Goal: Task Accomplishment & Management: Use online tool/utility

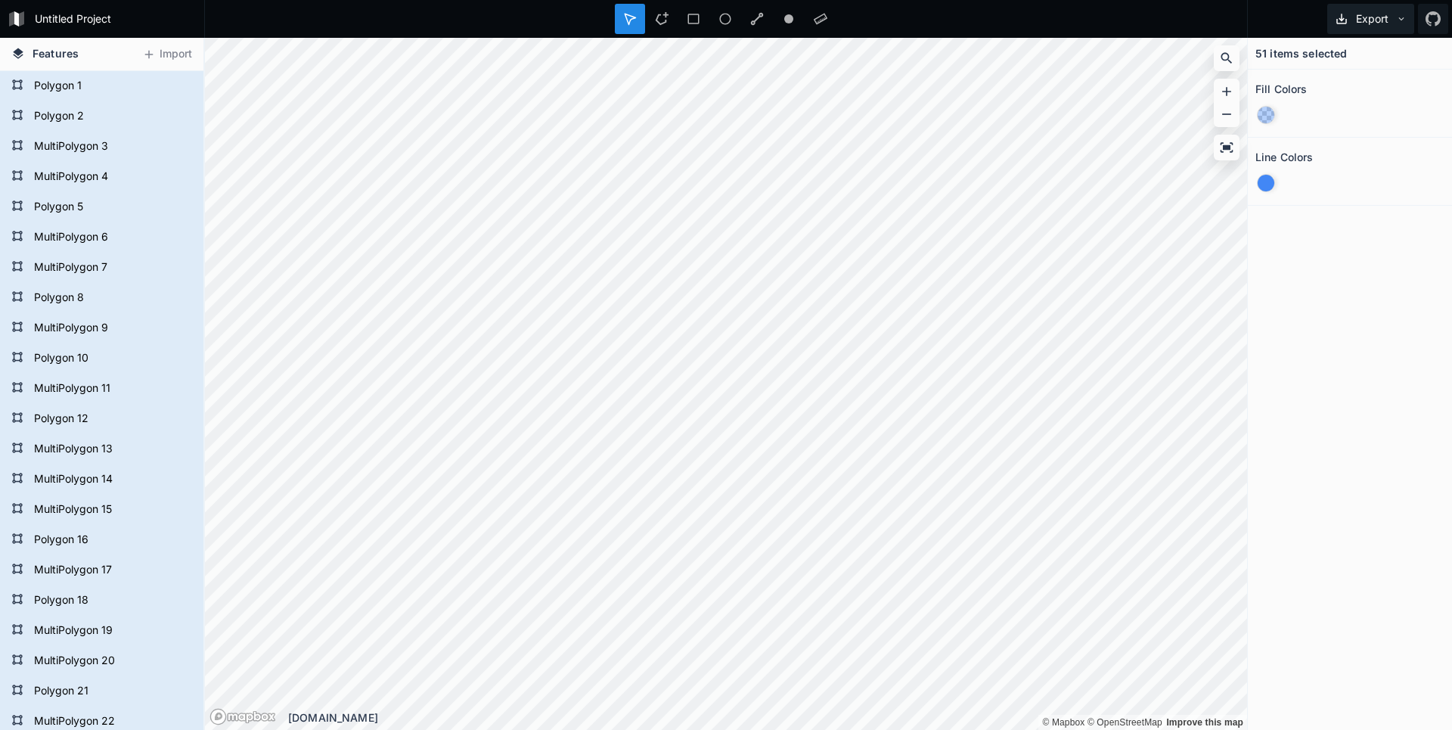
click at [1400, 11] on button "Export" at bounding box center [1370, 19] width 87 height 30
click at [1336, 95] on div "Export as .geojson" at bounding box center [1367, 86] width 151 height 31
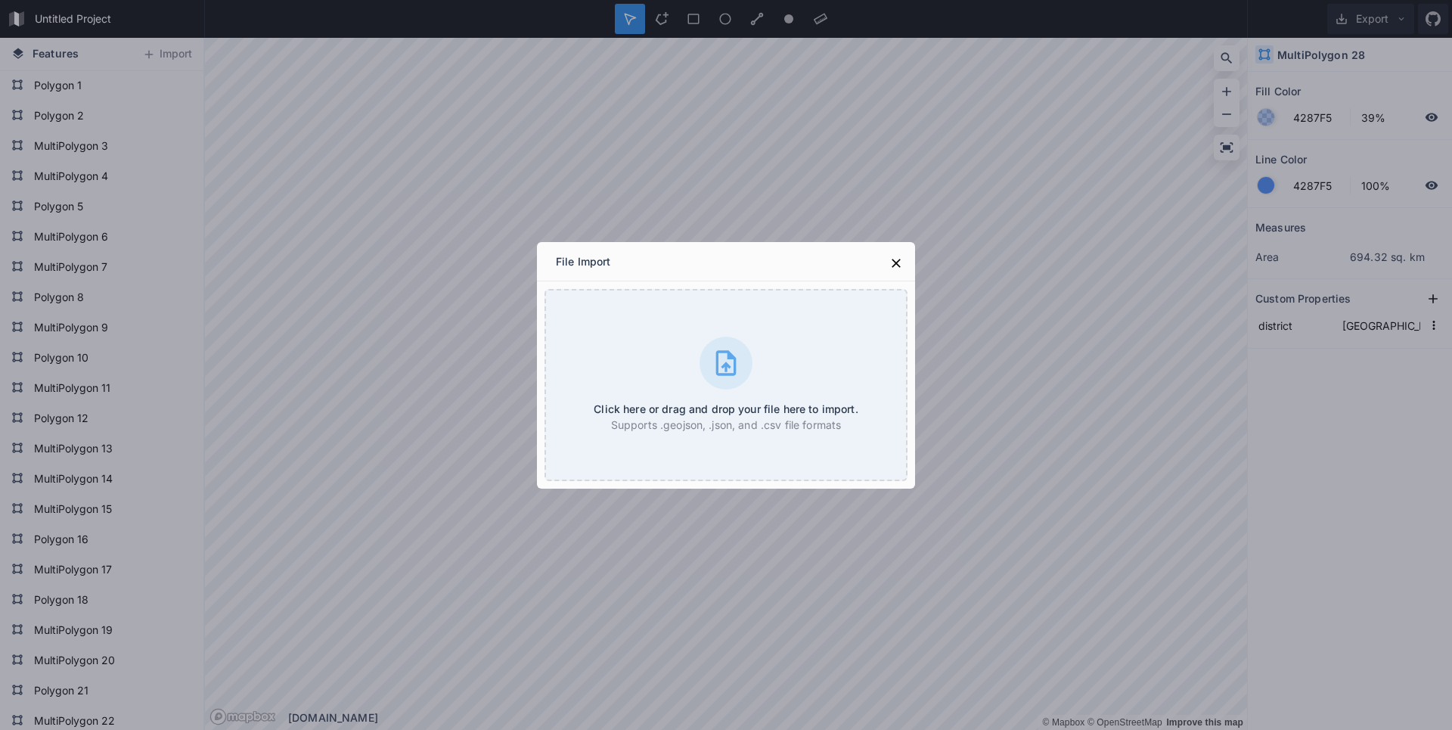
click at [1090, 157] on div "File Import Click here or drag and drop your file here to import. Supports .geo…" at bounding box center [726, 365] width 1452 height 730
